Goal: Information Seeking & Learning: Learn about a topic

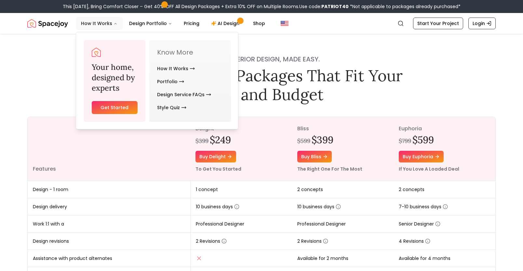
click at [99, 23] on button "How It Works" at bounding box center [99, 23] width 47 height 13
click at [173, 107] on link "Style Quiz" at bounding box center [171, 107] width 29 height 13
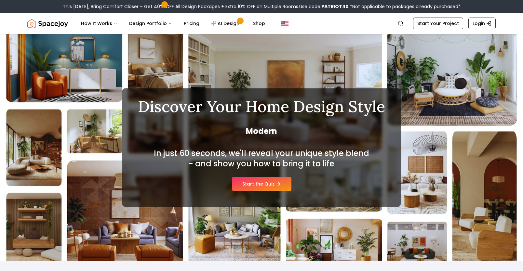
drag, startPoint x: 255, startPoint y: 175, endPoint x: 256, endPoint y: 184, distance: 9.5
click at [255, 175] on div "In just 60 seconds, we'll reveal your unique style blend - and show you how to …" at bounding box center [261, 169] width 247 height 43
click at [256, 184] on link "Start the Quiz" at bounding box center [261, 184] width 59 height 14
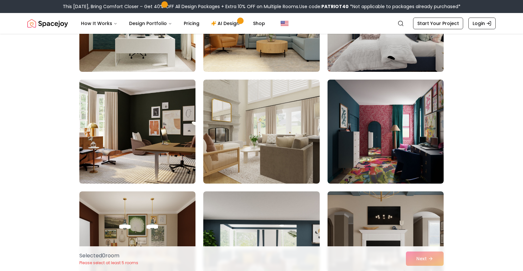
scroll to position [122, 0]
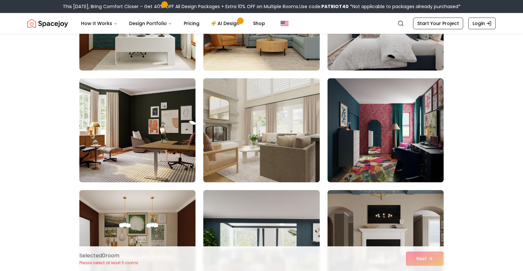
click at [237, 131] on img at bounding box center [261, 130] width 122 height 109
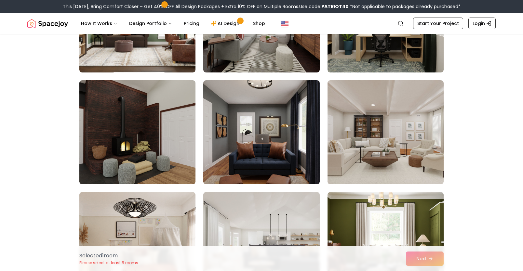
scroll to position [468, 0]
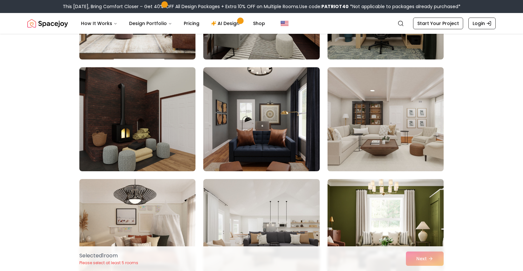
click at [399, 125] on img at bounding box center [385, 119] width 122 height 109
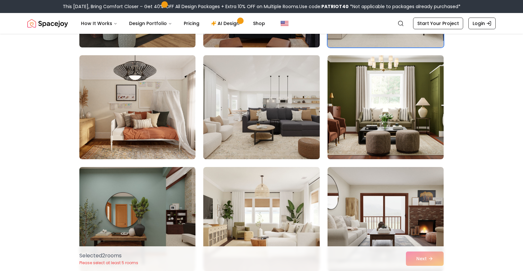
scroll to position [588, 0]
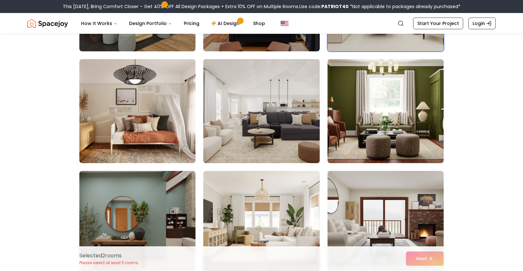
click at [253, 126] on img at bounding box center [261, 111] width 122 height 109
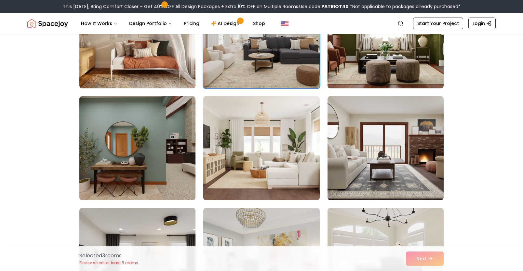
click at [281, 153] on img at bounding box center [261, 148] width 122 height 109
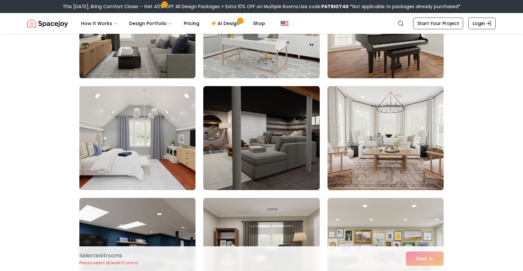
scroll to position [899, 0]
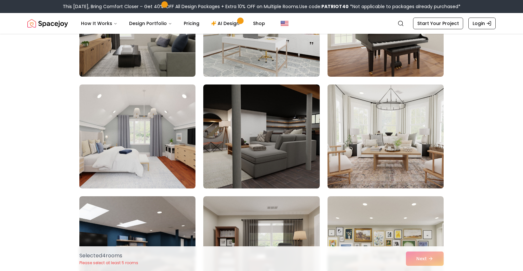
click at [357, 147] on img at bounding box center [385, 136] width 122 height 109
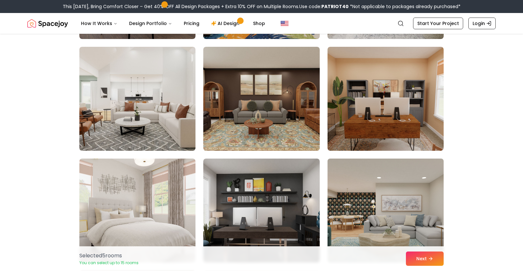
scroll to position [1630, 0]
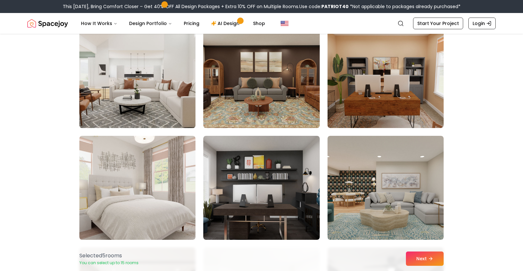
click at [127, 112] on img at bounding box center [137, 75] width 122 height 109
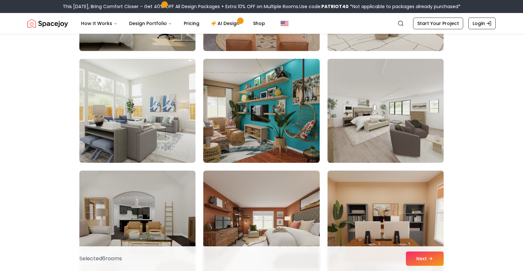
scroll to position [3060, 0]
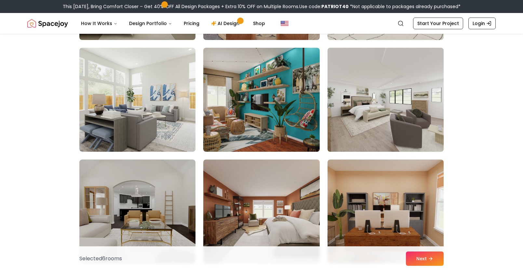
click at [376, 109] on img at bounding box center [385, 99] width 122 height 109
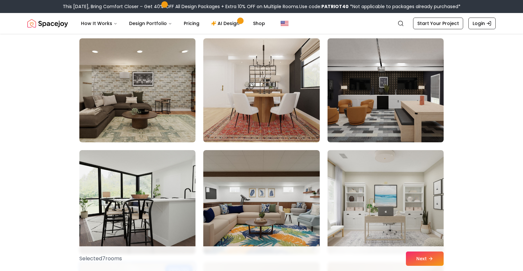
scroll to position [1411, 0]
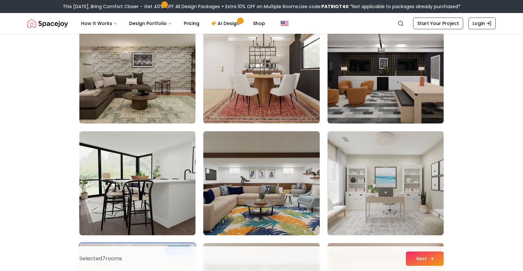
click at [429, 258] on icon at bounding box center [431, 258] width 5 height 5
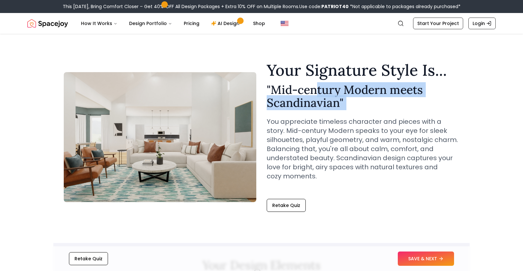
drag, startPoint x: 317, startPoint y: 94, endPoint x: 347, endPoint y: 114, distance: 36.3
click at [347, 114] on div "Your Signature Style Is... " Mid-century Modern meets Scandinavian " You apprec…" at bounding box center [363, 126] width 192 height 129
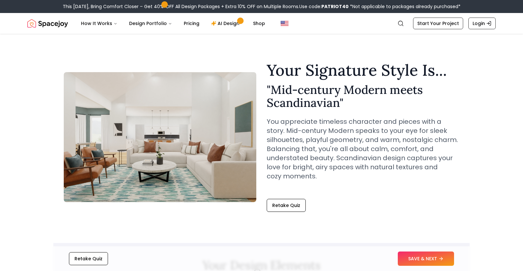
click at [347, 114] on div "Your Signature Style Is... " Mid-century Modern meets Scandinavian " You apprec…" at bounding box center [363, 126] width 192 height 129
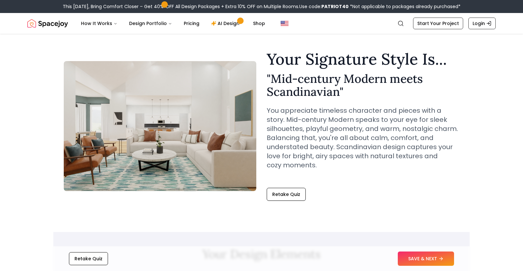
scroll to position [20, 0]
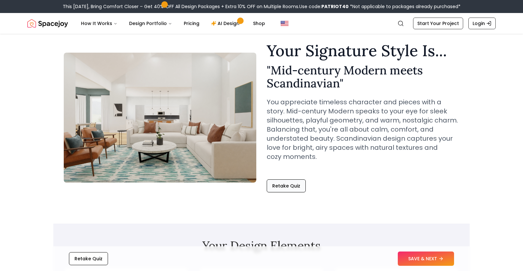
click at [285, 186] on button "Retake Quiz" at bounding box center [286, 185] width 39 height 13
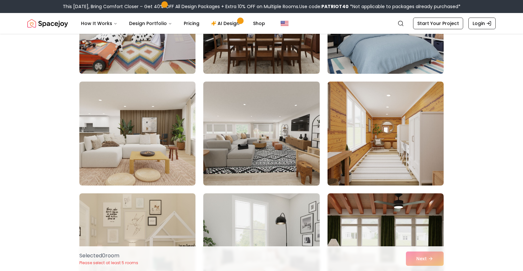
scroll to position [233, 0]
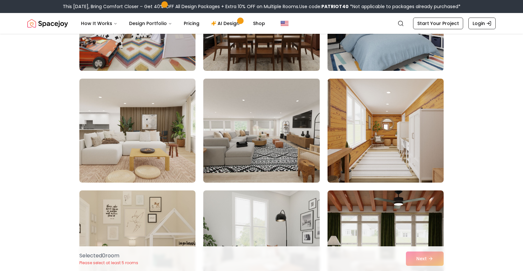
click at [259, 145] on img at bounding box center [261, 130] width 122 height 109
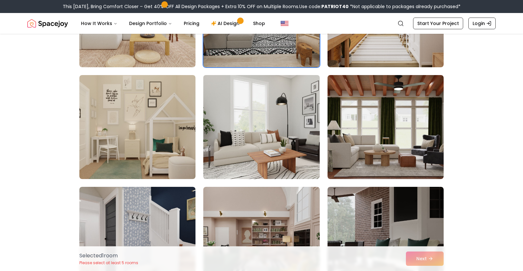
drag, startPoint x: 308, startPoint y: 144, endPoint x: 298, endPoint y: 138, distance: 11.8
click at [308, 144] on img at bounding box center [261, 127] width 122 height 109
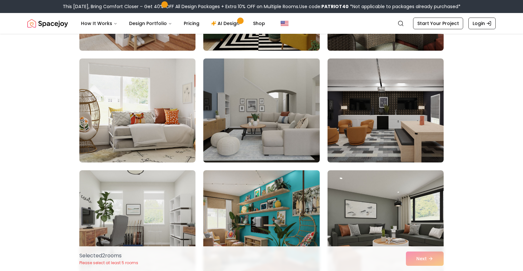
scroll to position [597, 0]
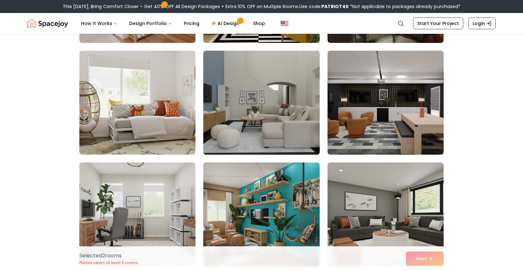
click at [270, 125] on img at bounding box center [261, 102] width 122 height 109
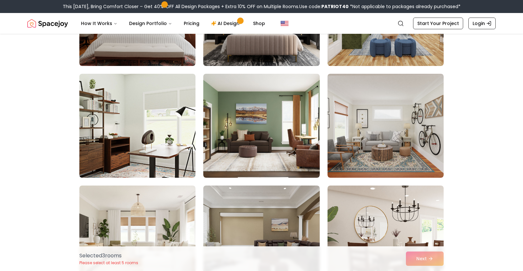
scroll to position [910, 0]
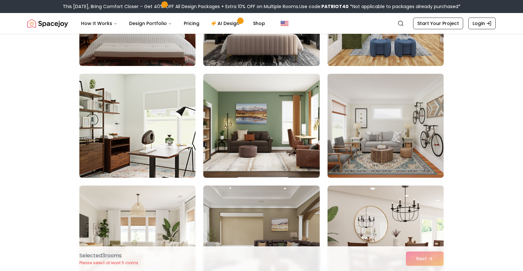
click at [375, 130] on img at bounding box center [385, 125] width 122 height 109
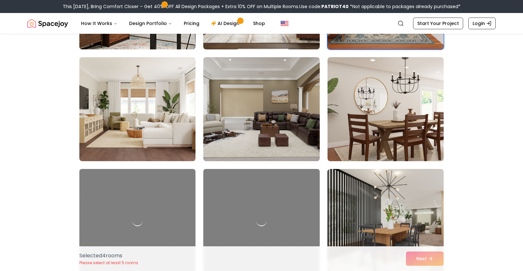
scroll to position [1042, 0]
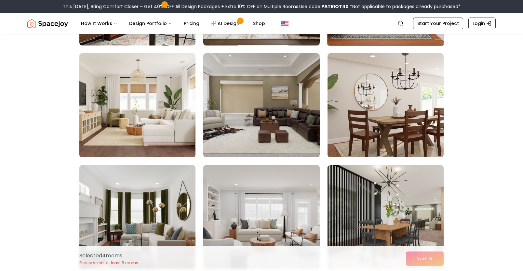
click at [114, 100] on img at bounding box center [137, 105] width 122 height 109
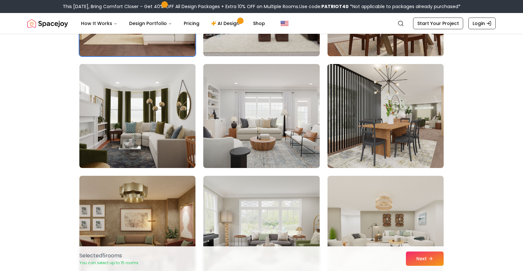
scroll to position [1142, 0]
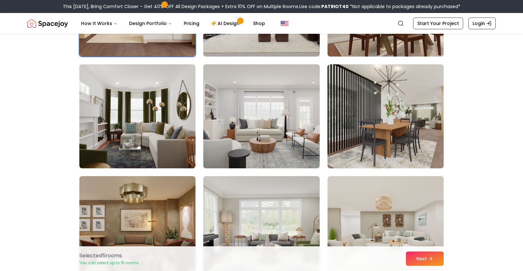
click at [263, 123] on img at bounding box center [261, 116] width 122 height 109
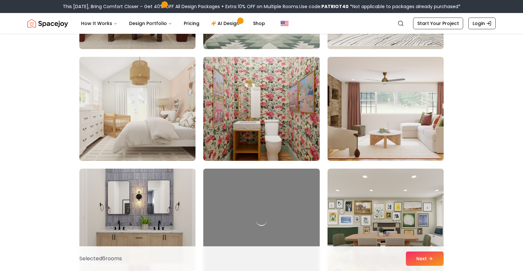
scroll to position [1381, 0]
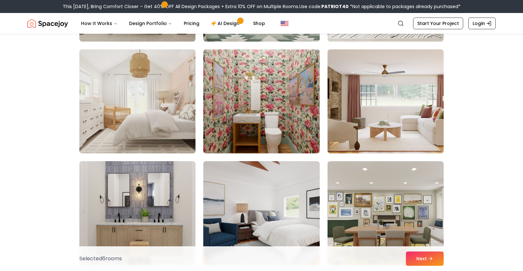
click at [143, 111] on img at bounding box center [137, 101] width 122 height 109
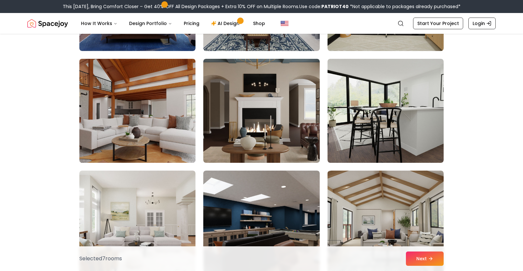
scroll to position [2267, 0]
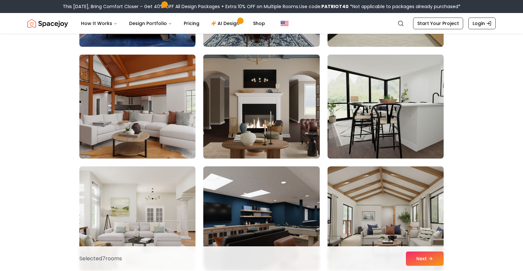
click at [140, 115] on img at bounding box center [137, 106] width 122 height 109
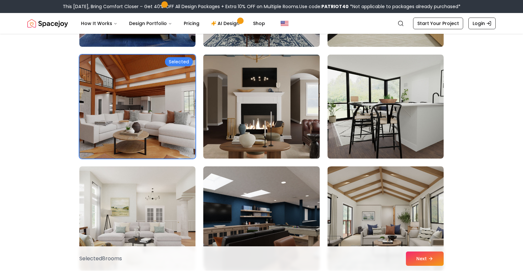
scroll to position [2270, 0]
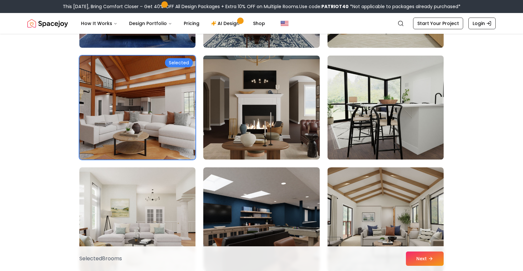
click at [419, 124] on img at bounding box center [385, 107] width 122 height 109
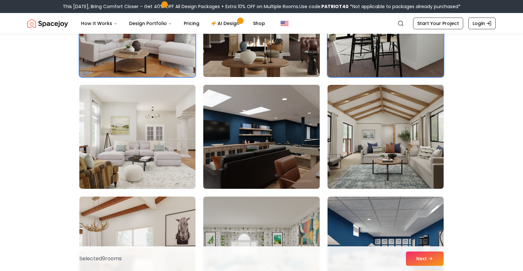
scroll to position [2371, 0]
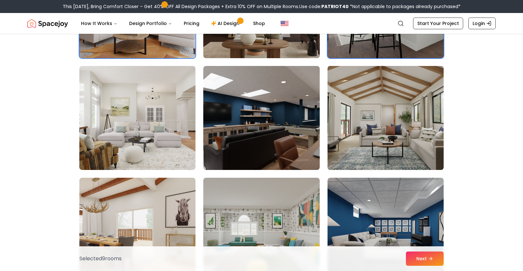
click at [378, 127] on img at bounding box center [385, 117] width 122 height 109
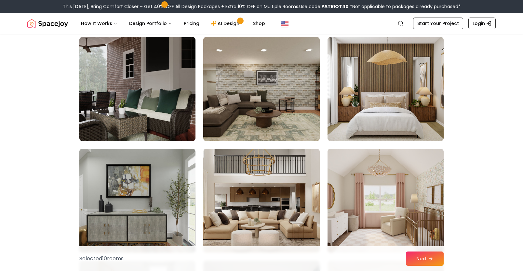
scroll to position [2845, 0]
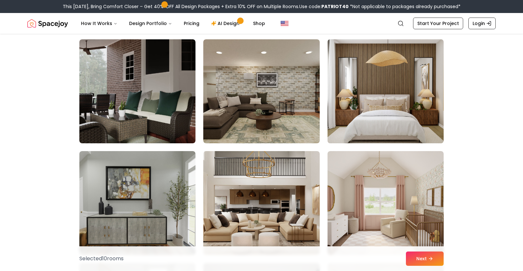
click at [427, 110] on img at bounding box center [385, 91] width 122 height 109
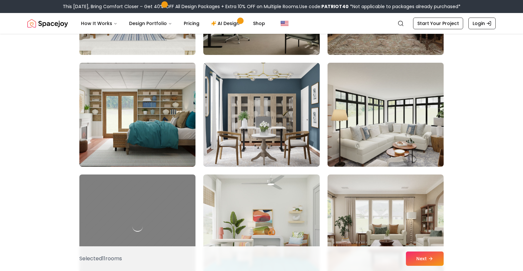
scroll to position [3491, 0]
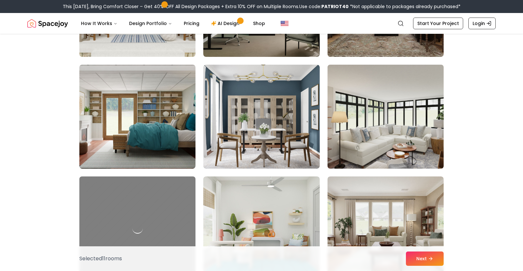
click at [397, 125] on img at bounding box center [385, 116] width 122 height 109
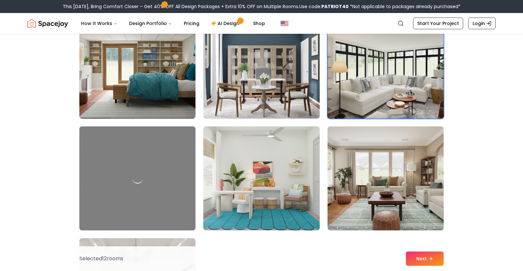
scroll to position [3528, 0]
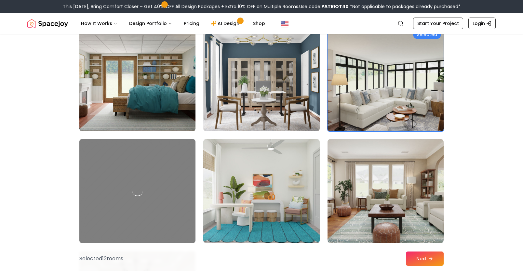
click at [372, 103] on img at bounding box center [385, 79] width 122 height 109
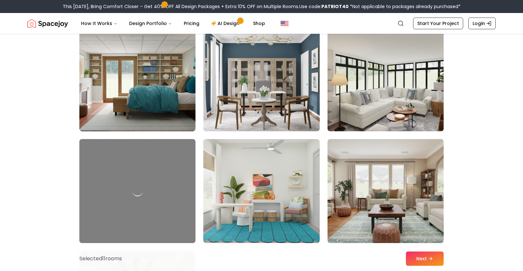
click at [384, 112] on img at bounding box center [385, 79] width 122 height 109
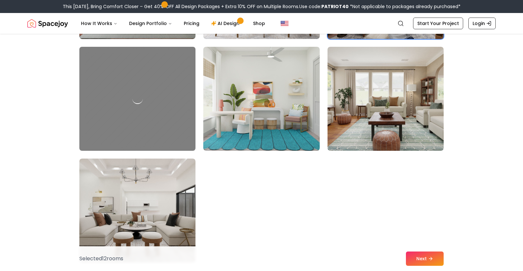
scroll to position [3639, 0]
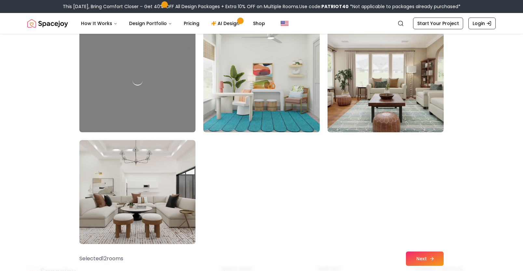
click at [429, 258] on button "Next" at bounding box center [425, 259] width 38 height 14
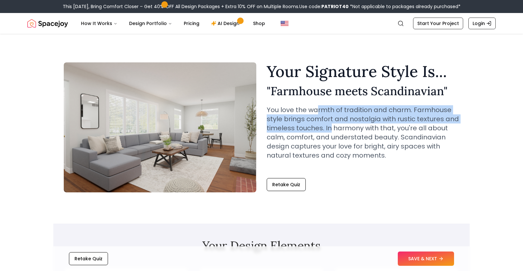
drag, startPoint x: 318, startPoint y: 107, endPoint x: 331, endPoint y: 130, distance: 26.2
click at [331, 130] on p "You love the warmth of tradition and charm. Farmhouse style brings comfort and …" at bounding box center [363, 132] width 192 height 55
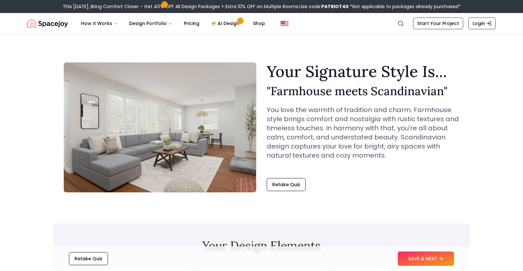
click at [331, 130] on p "You love the warmth of tradition and charm. Farmhouse style brings comfort and …" at bounding box center [363, 132] width 192 height 55
drag, startPoint x: 312, startPoint y: 156, endPoint x: 328, endPoint y: 176, distance: 25.2
click at [328, 176] on div "Your Signature Style Is... " Farmhouse meets Scandinavian " You love the warmth…" at bounding box center [363, 127] width 192 height 127
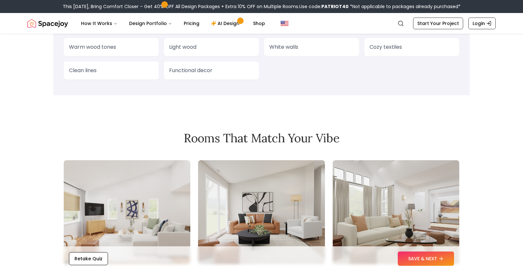
scroll to position [592, 0]
